Goal: Task Accomplishment & Management: Manage account settings

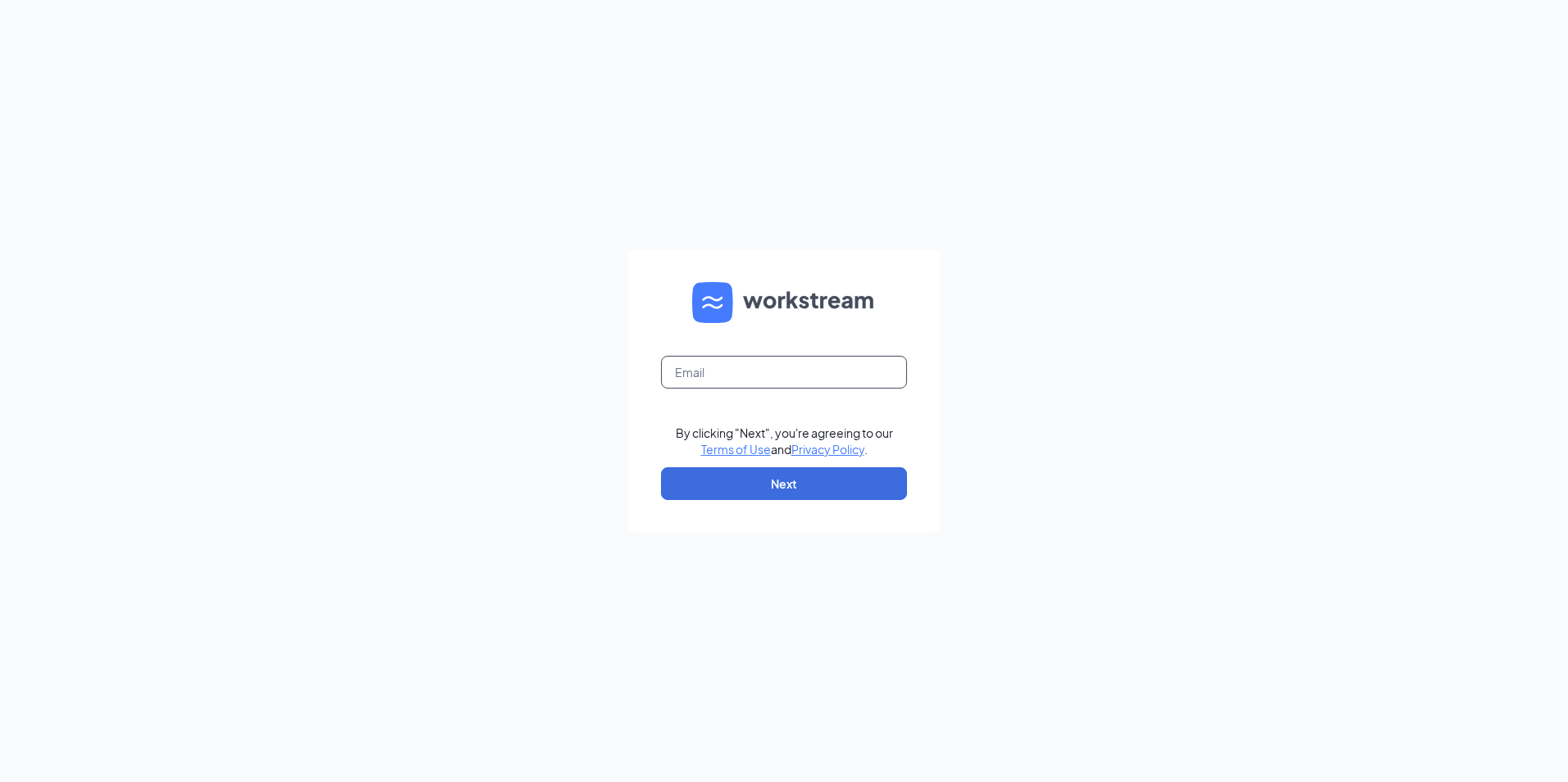
click at [739, 370] on input "text" at bounding box center [784, 372] width 246 height 33
type input "ljs31567@ljsilvers.com"
click at [762, 488] on button "Next" at bounding box center [784, 483] width 246 height 33
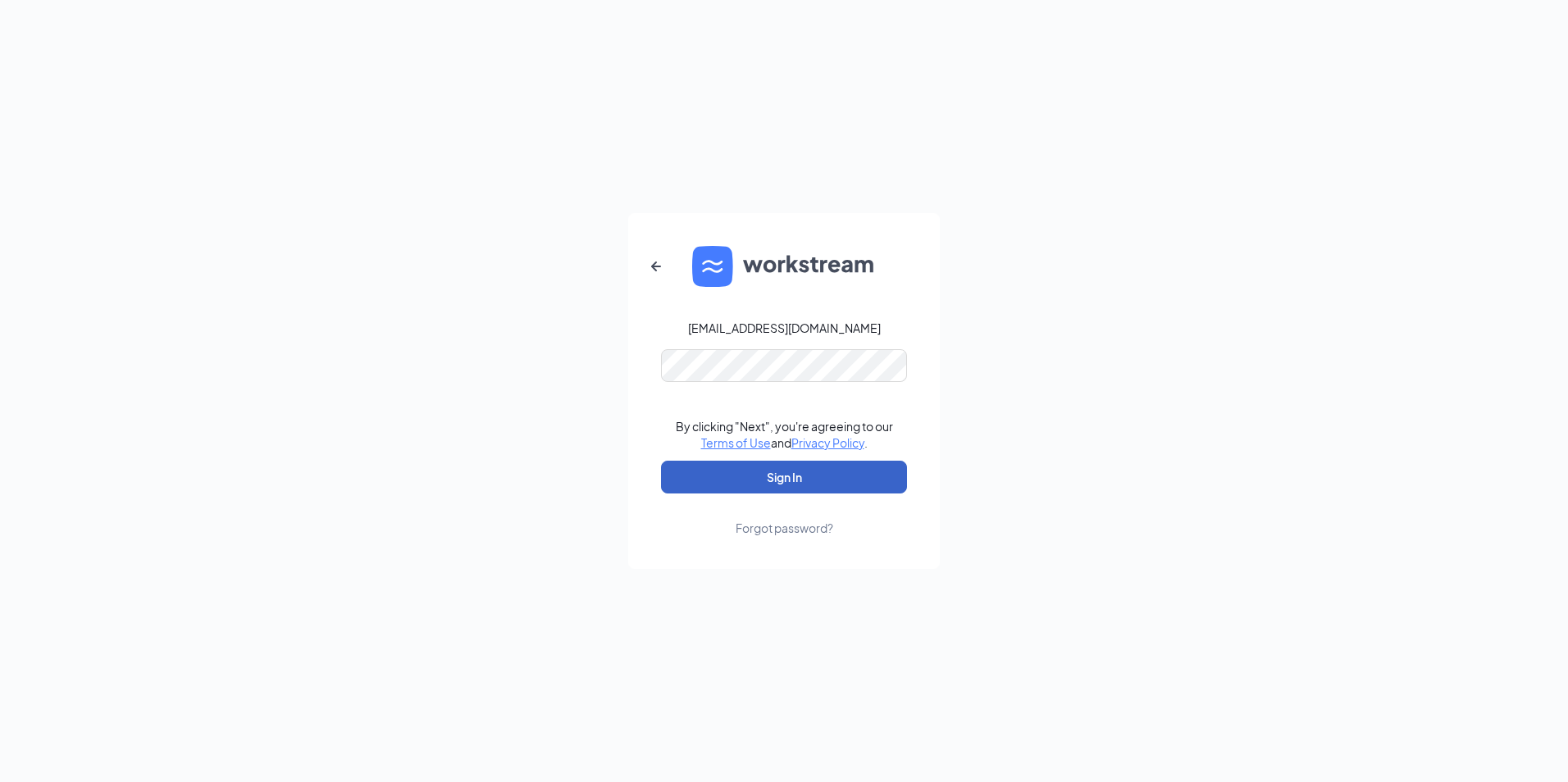
click at [762, 480] on button "Sign In" at bounding box center [784, 476] width 246 height 33
click at [661, 460] on button "Sign In" at bounding box center [784, 476] width 246 height 33
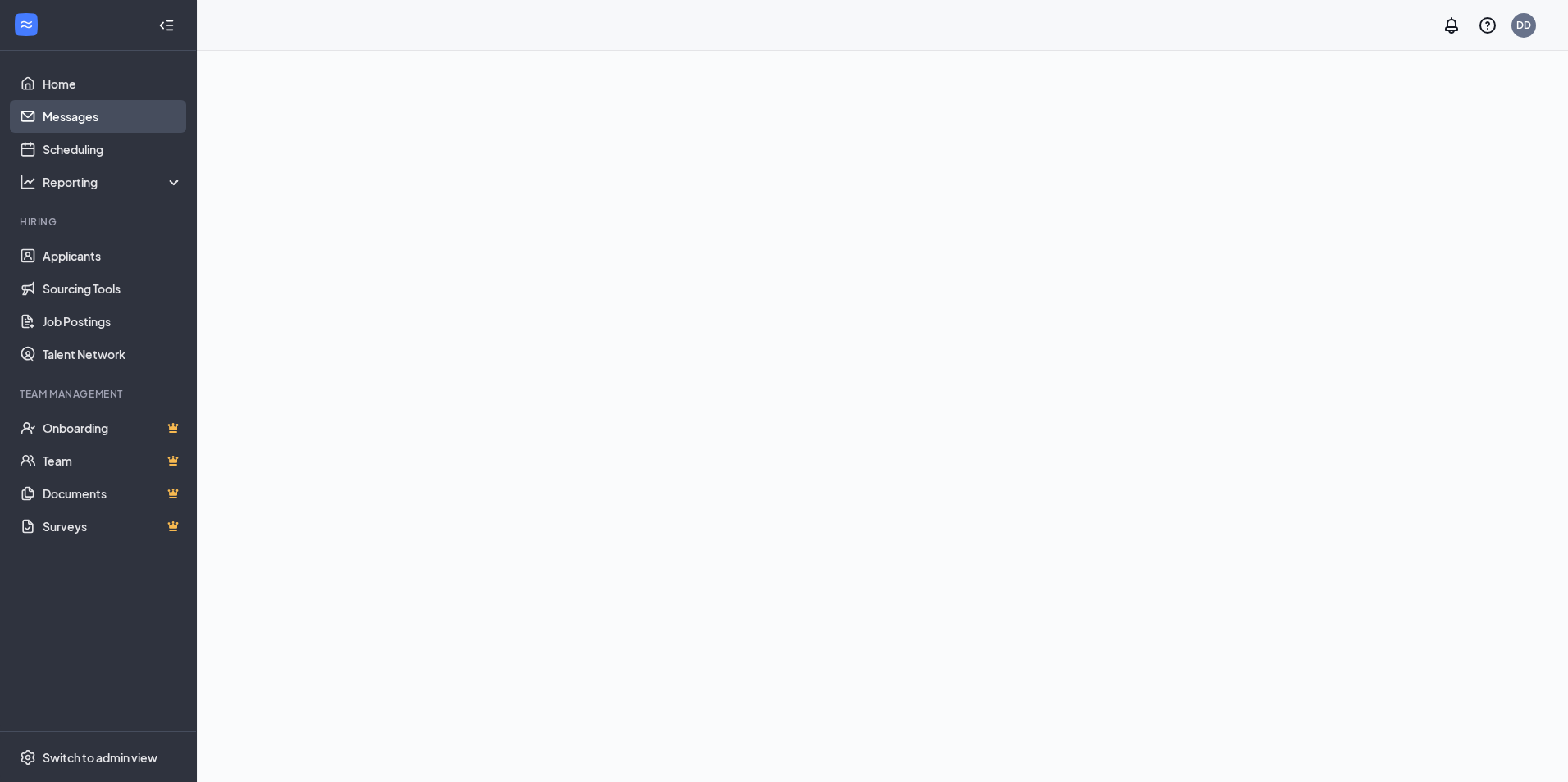
click at [55, 124] on link "Messages" at bounding box center [113, 116] width 140 height 33
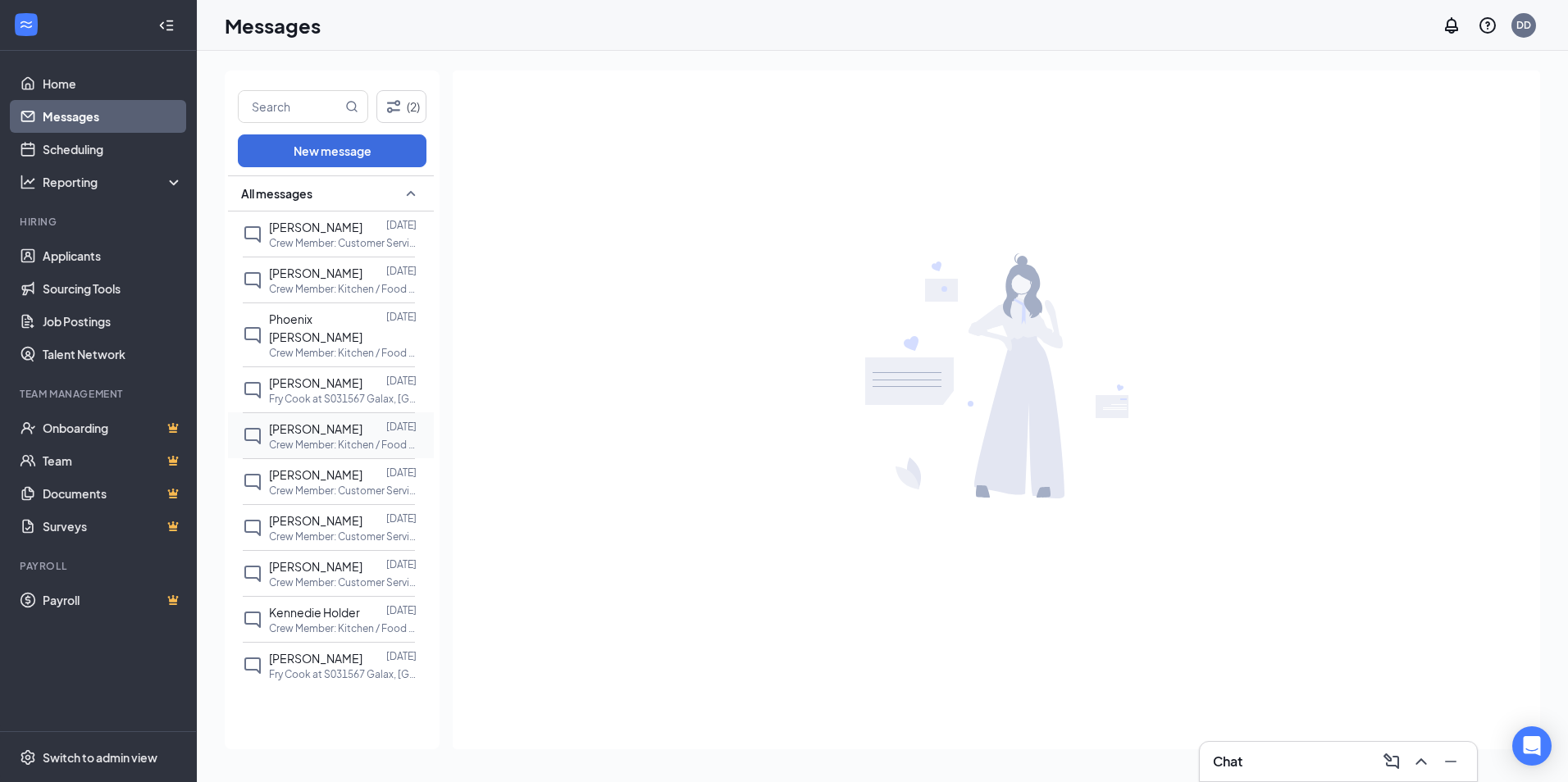
click at [343, 438] on p "Crew Member: Kitchen / Food Service at S031567 [GEOGRAPHIC_DATA], [GEOGRAPHIC_D…" at bounding box center [343, 444] width 148 height 14
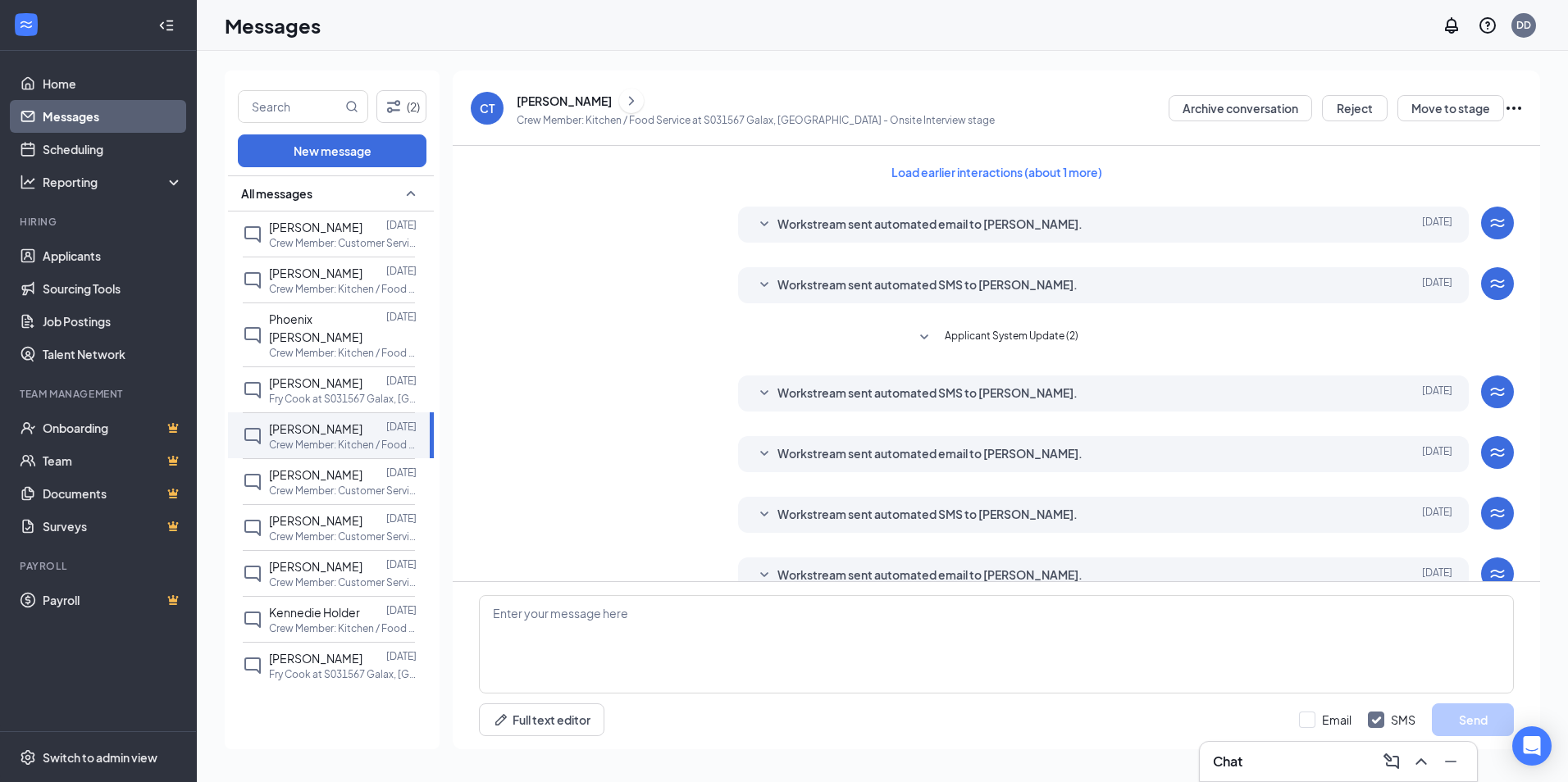
scroll to position [150, 0]
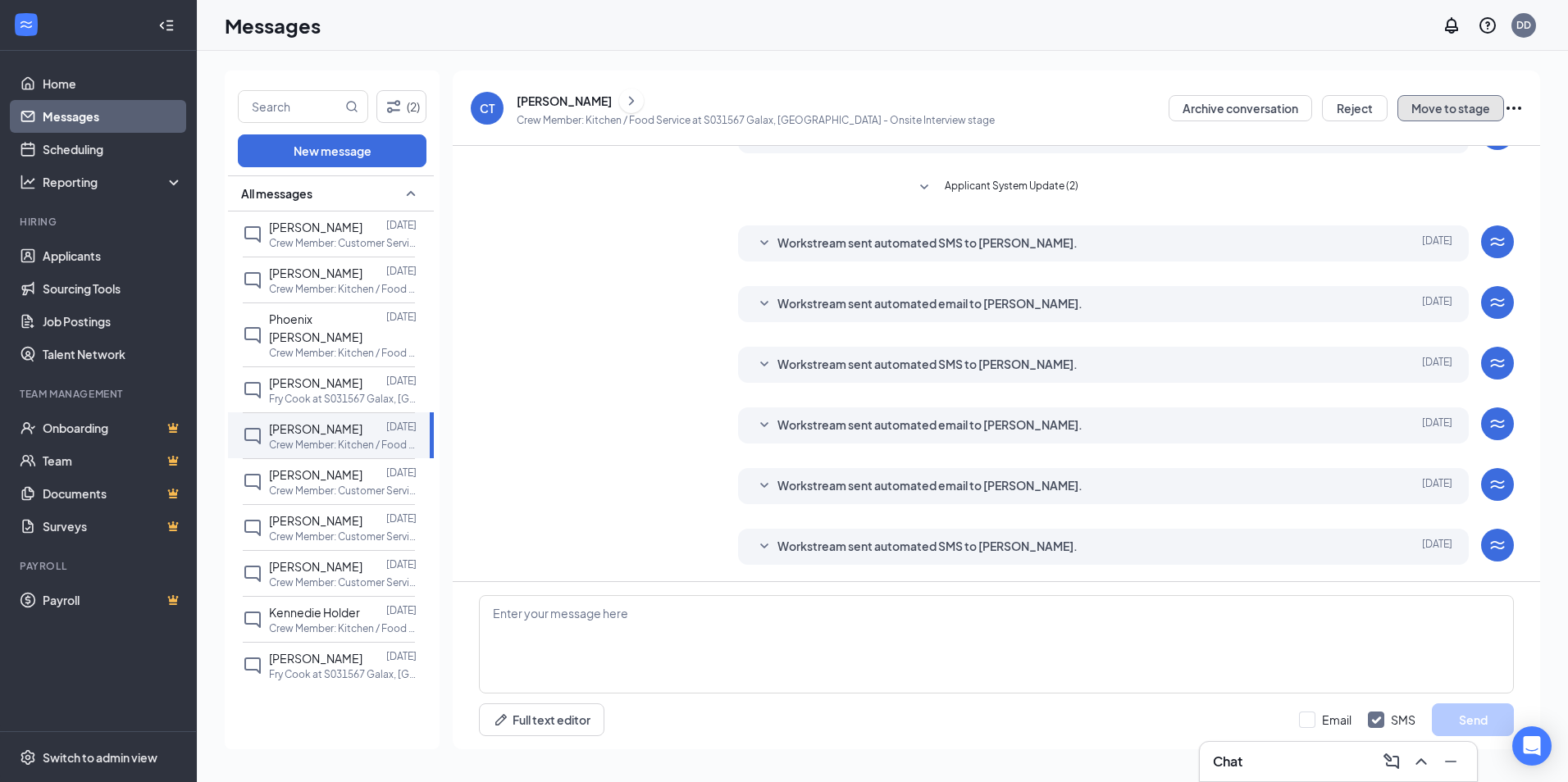
click at [1440, 103] on button "Move to stage" at bounding box center [1451, 108] width 107 height 26
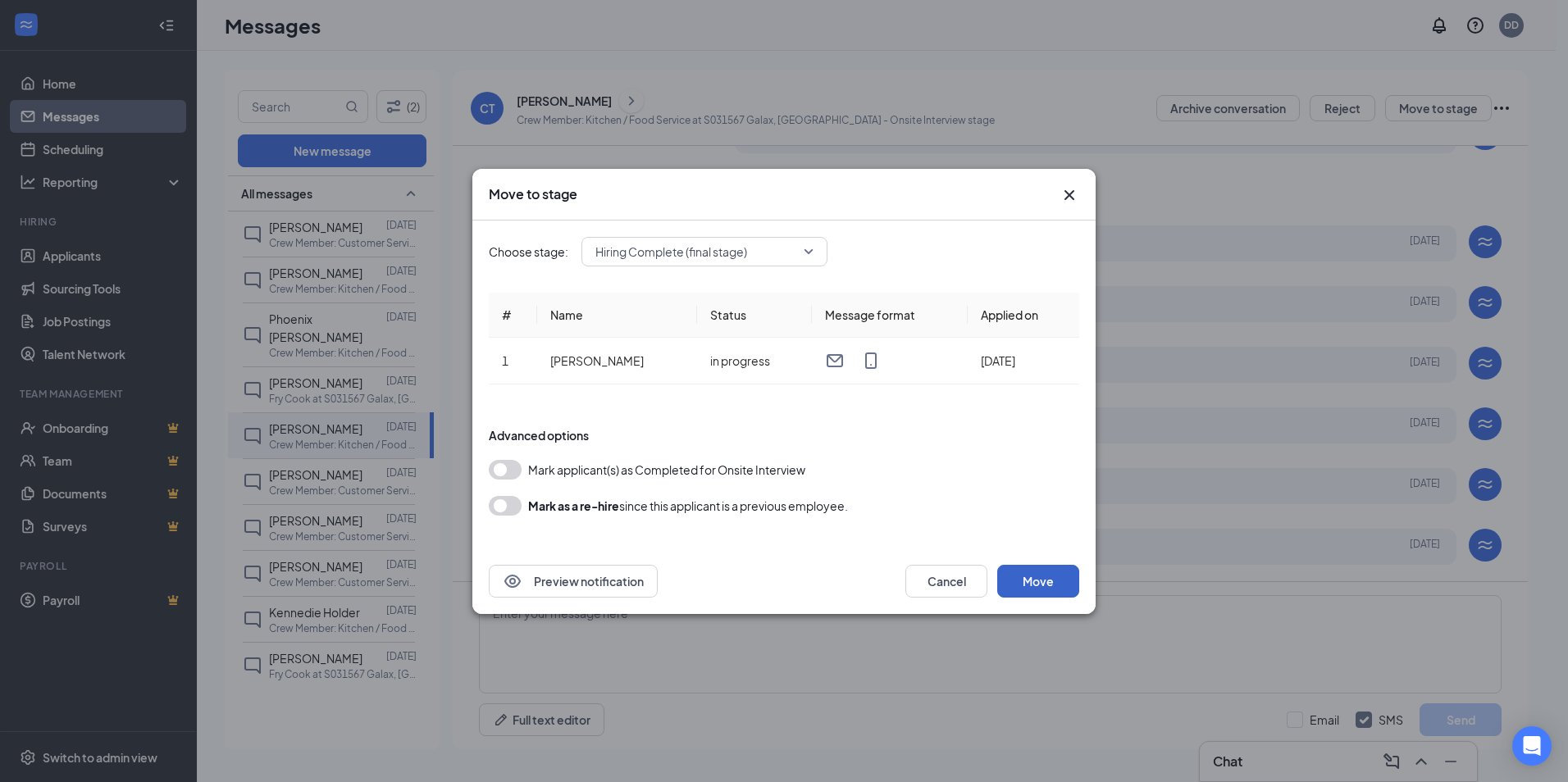
click at [1027, 571] on button "Move" at bounding box center [1038, 581] width 82 height 33
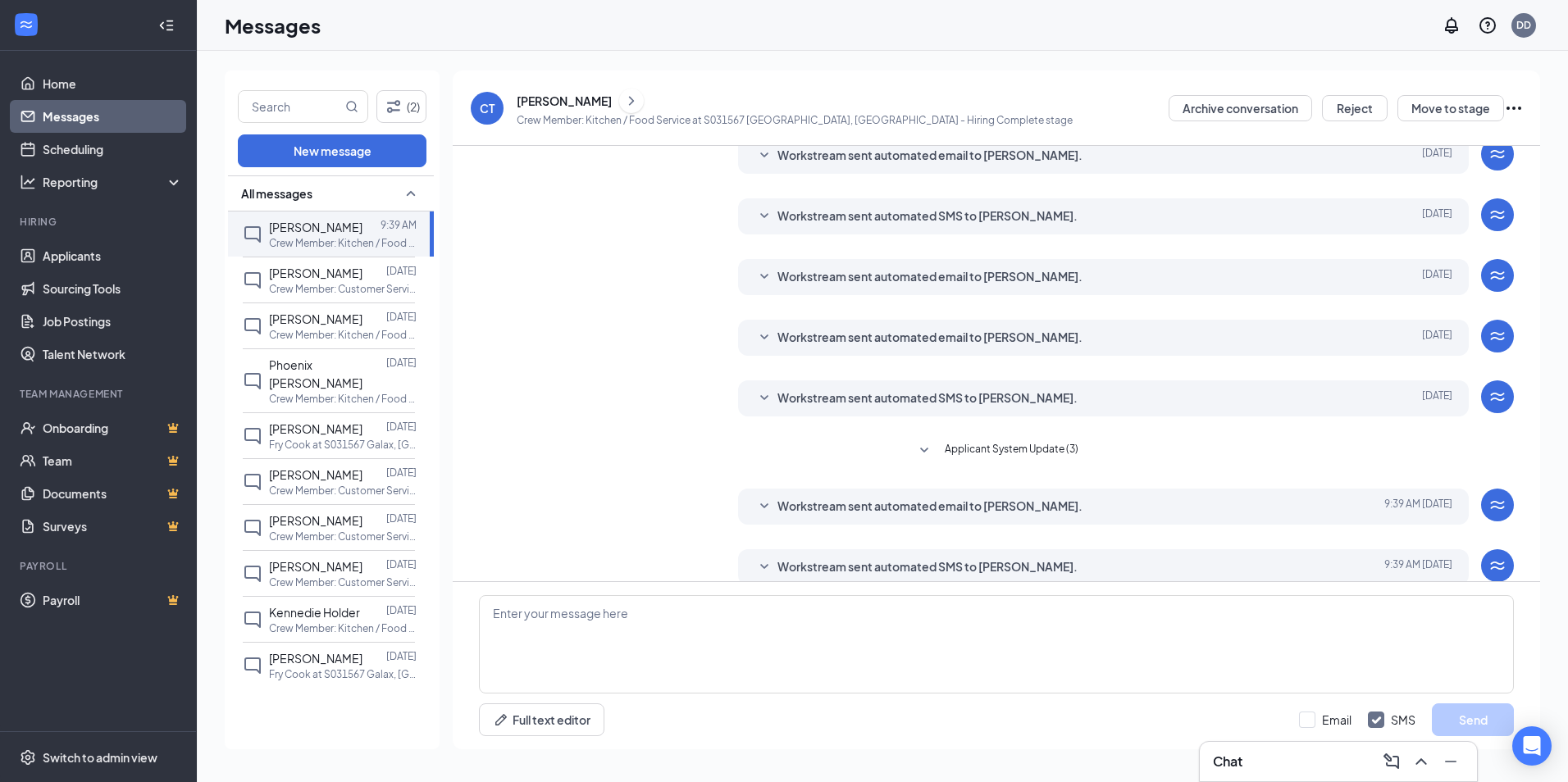
scroll to position [89, 0]
